Goal: Navigation & Orientation: Find specific page/section

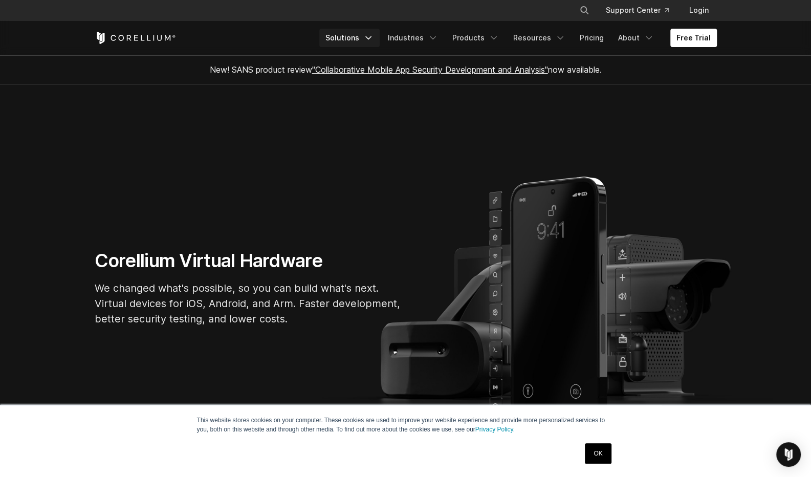
click at [369, 37] on link "Solutions" at bounding box center [349, 38] width 60 height 18
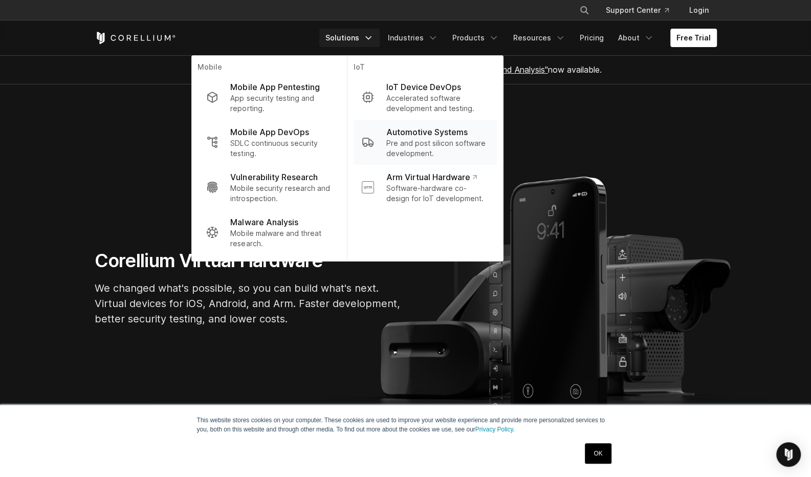
click at [414, 142] on p "Pre and post silicon software development." at bounding box center [437, 148] width 102 height 20
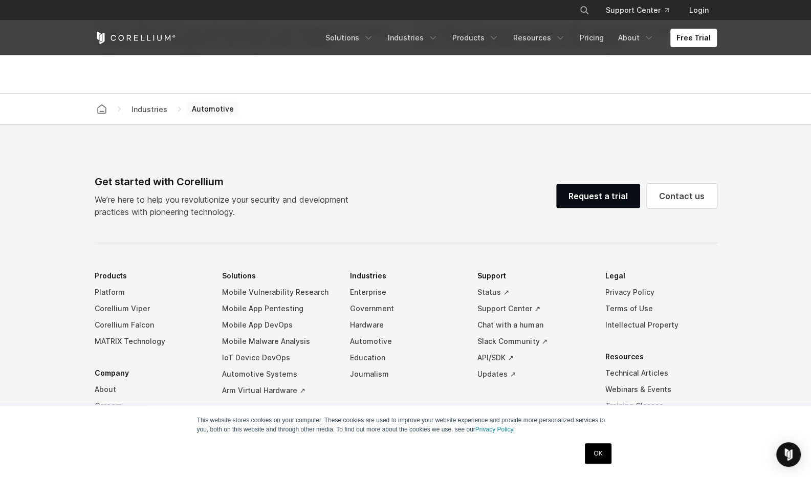
scroll to position [2926, 0]
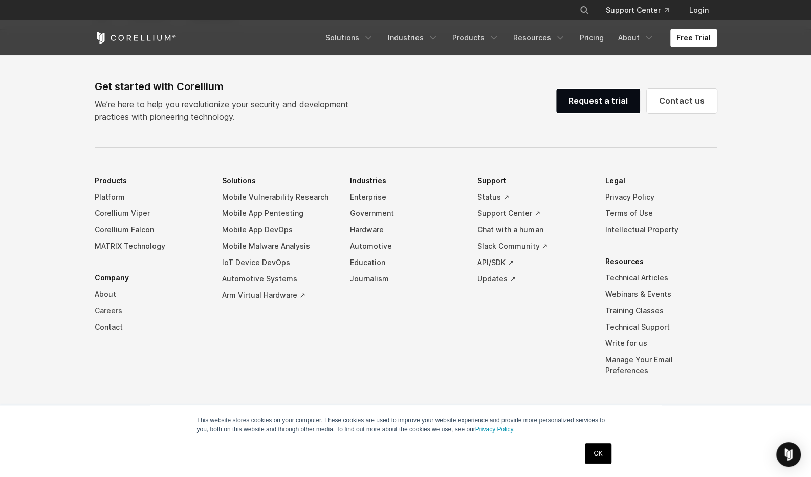
click at [103, 308] on link "Careers" at bounding box center [151, 310] width 112 height 16
